Goal: Check status

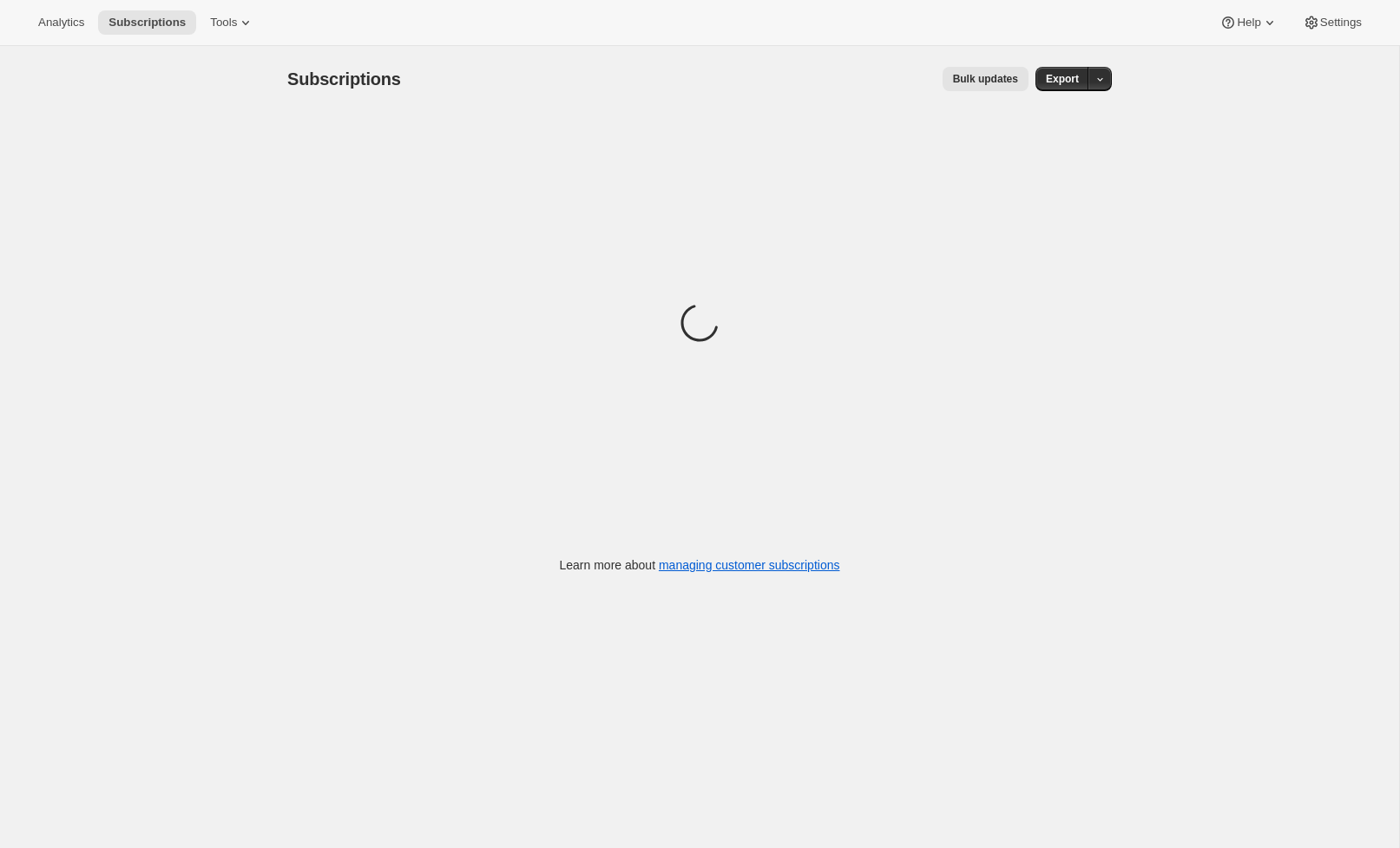
scroll to position [6, 0]
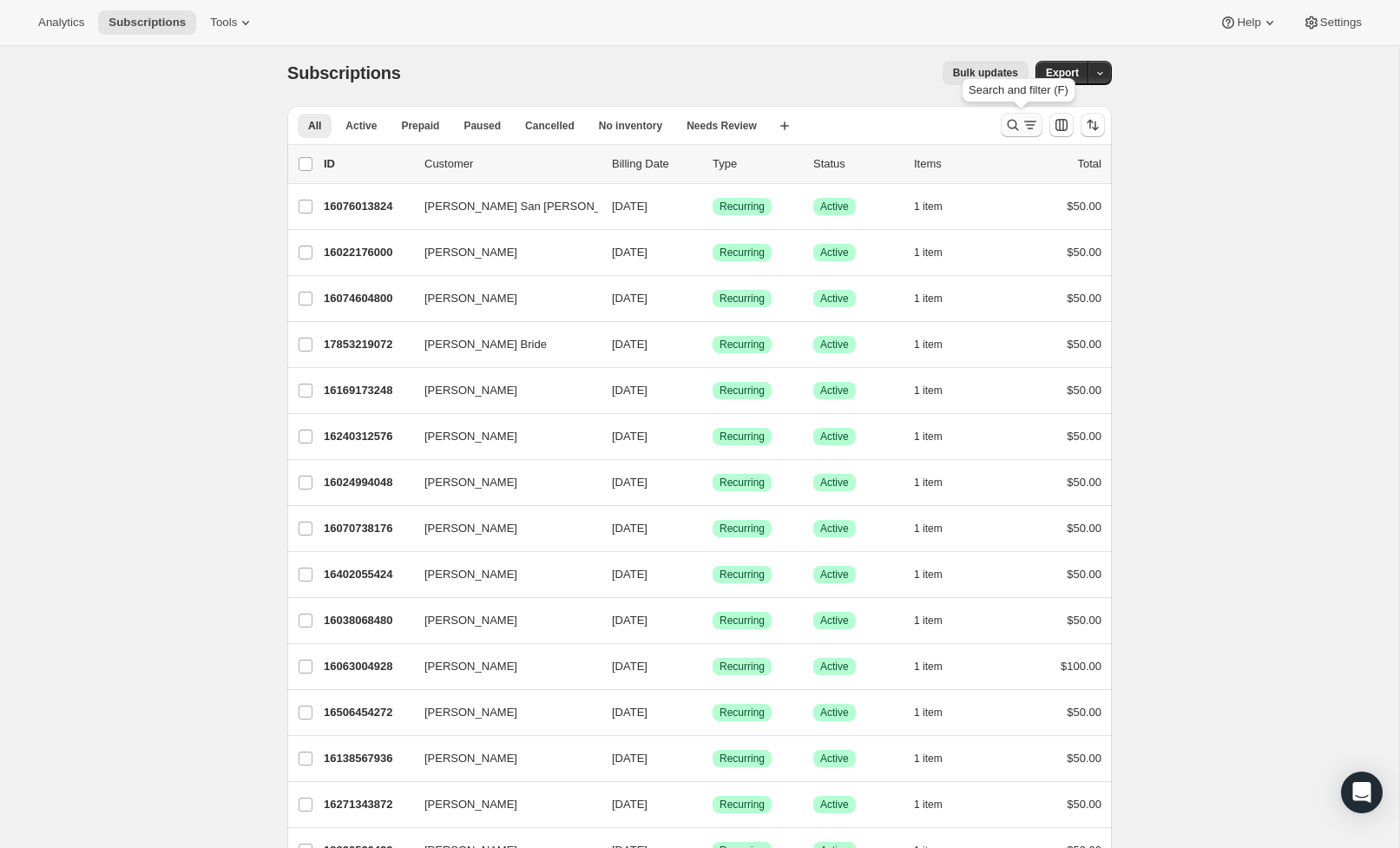
click at [1020, 133] on div "Search and filter results" at bounding box center [1021, 125] width 35 height 17
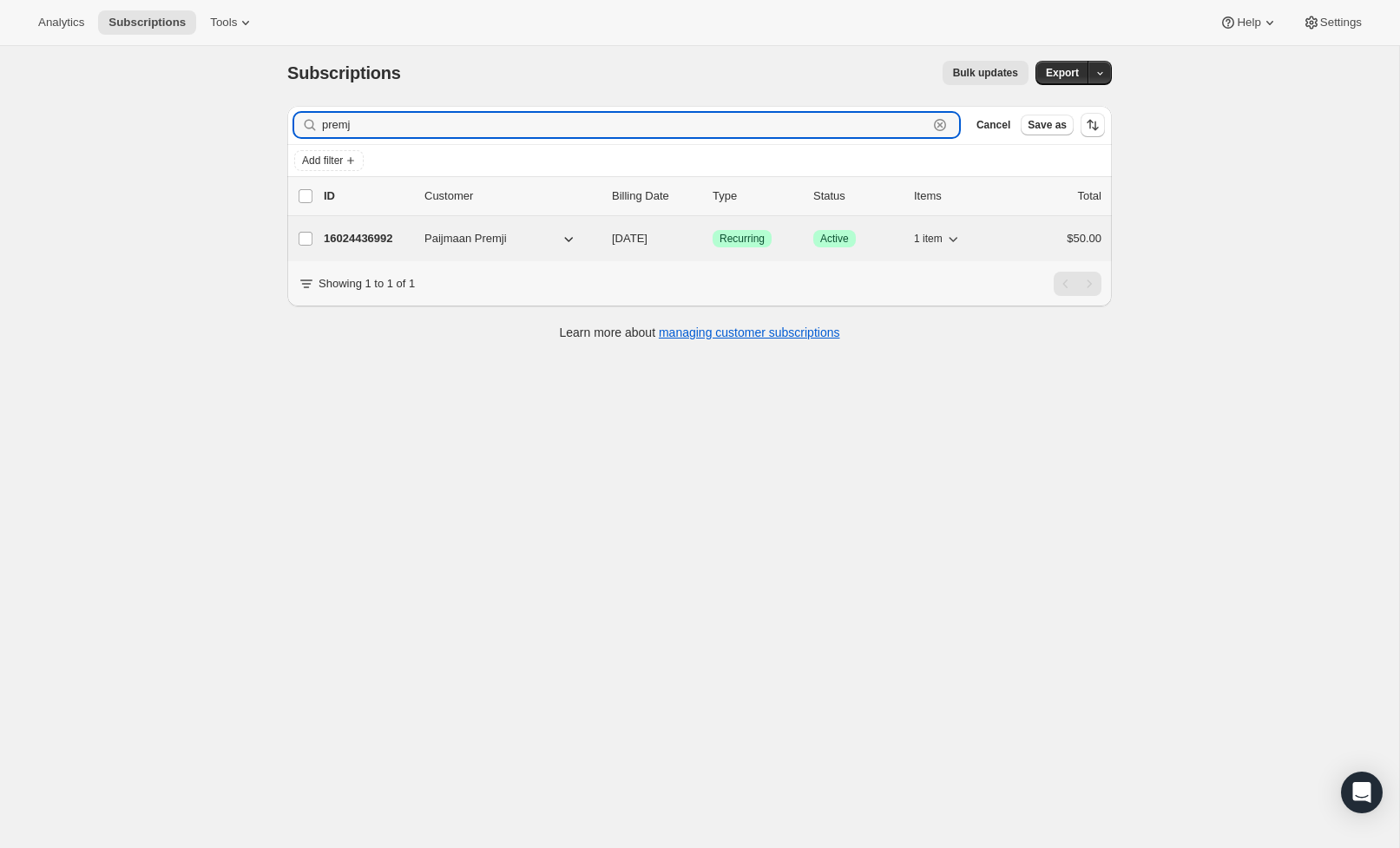
type input "premj"
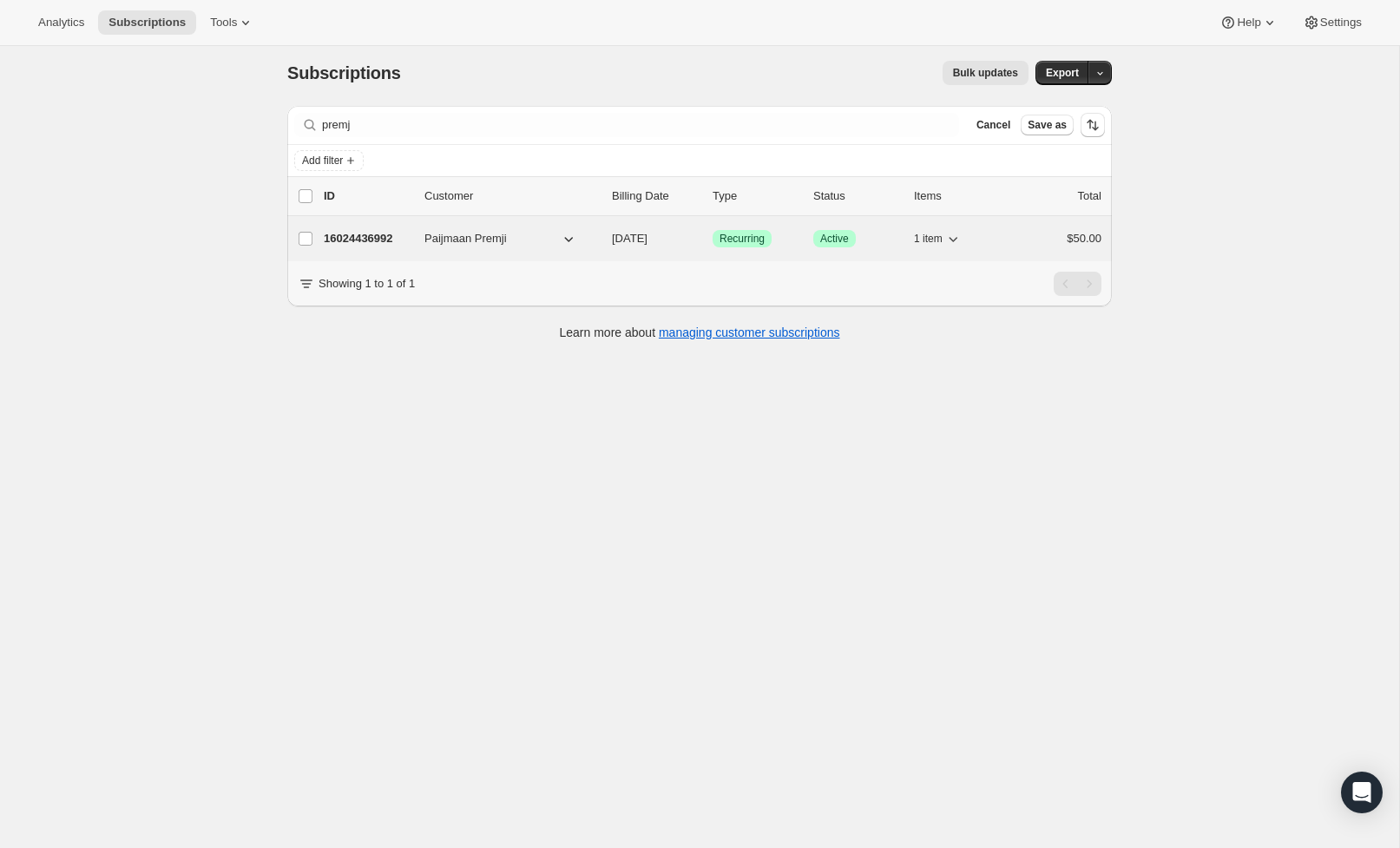
click at [384, 244] on p "16024436992" at bounding box center [367, 238] width 86 height 17
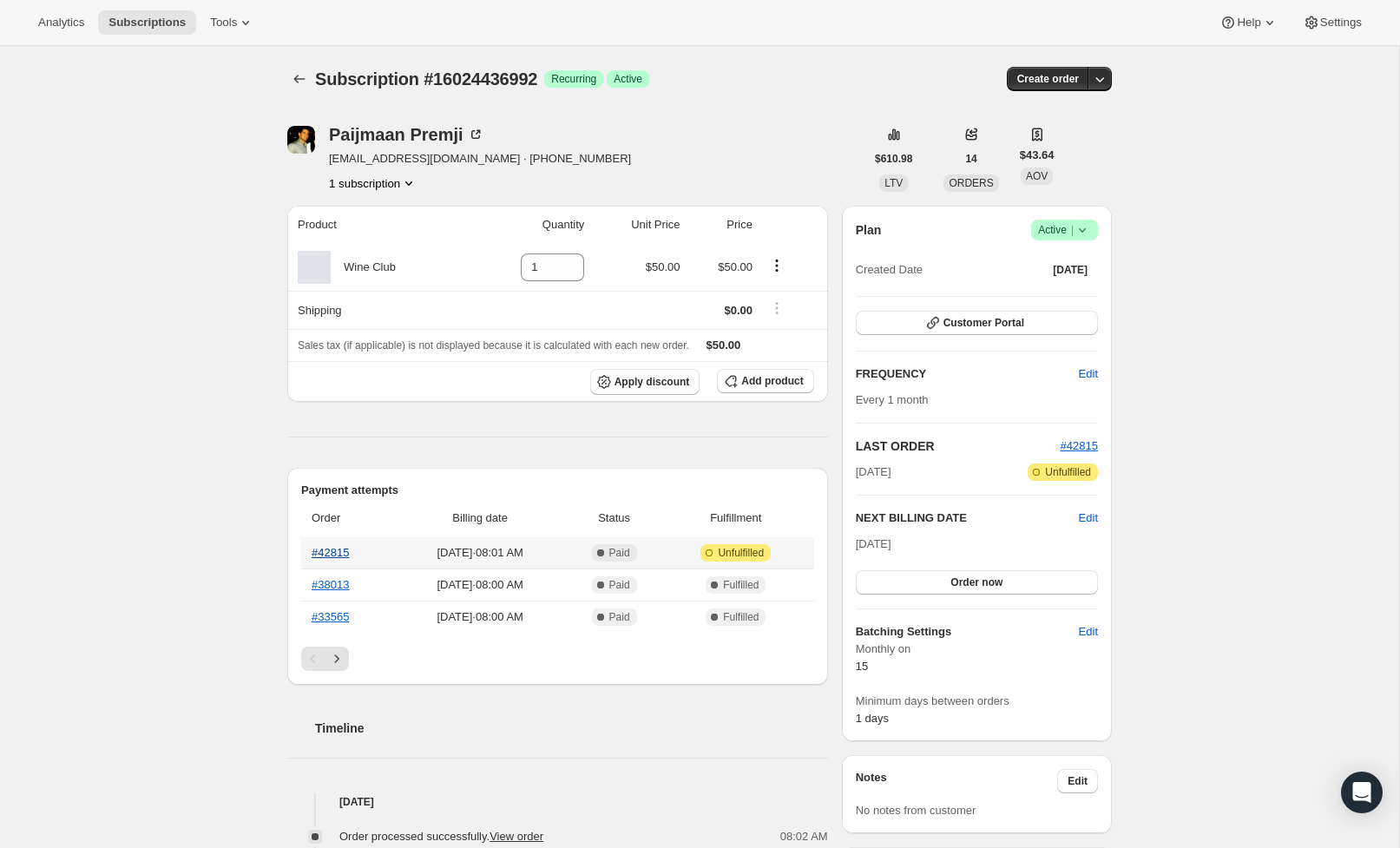
click at [333, 553] on link "#42815" at bounding box center [330, 552] width 37 height 13
